Goal: Find specific page/section: Find specific page/section

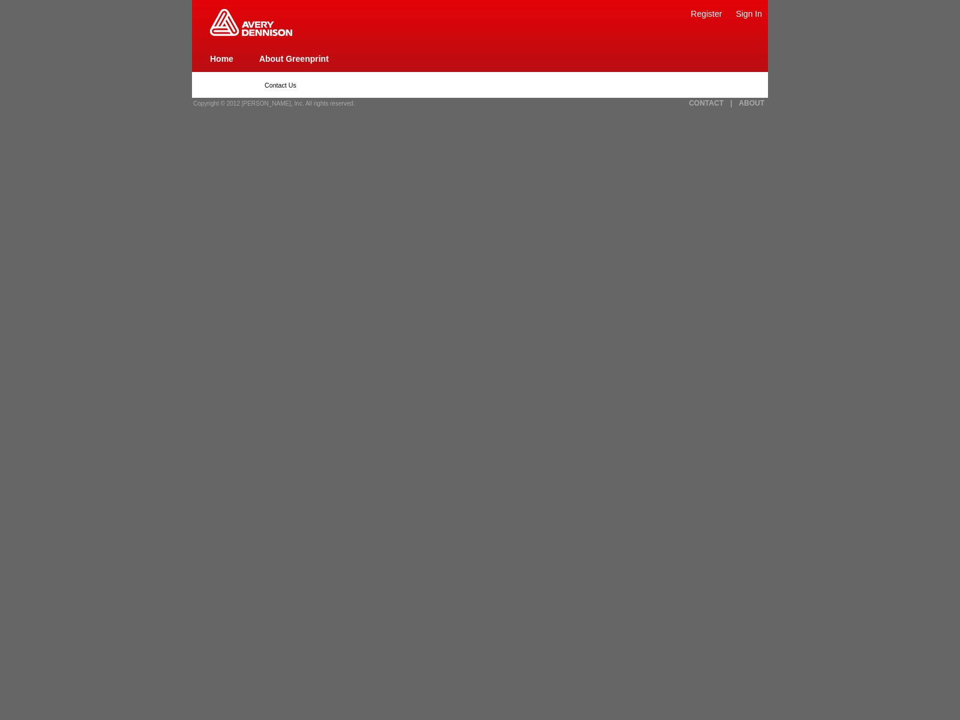
click at [749, 13] on link "Sign In" at bounding box center [749, 14] width 26 height 10
